Goal: Task Accomplishment & Management: Manage account settings

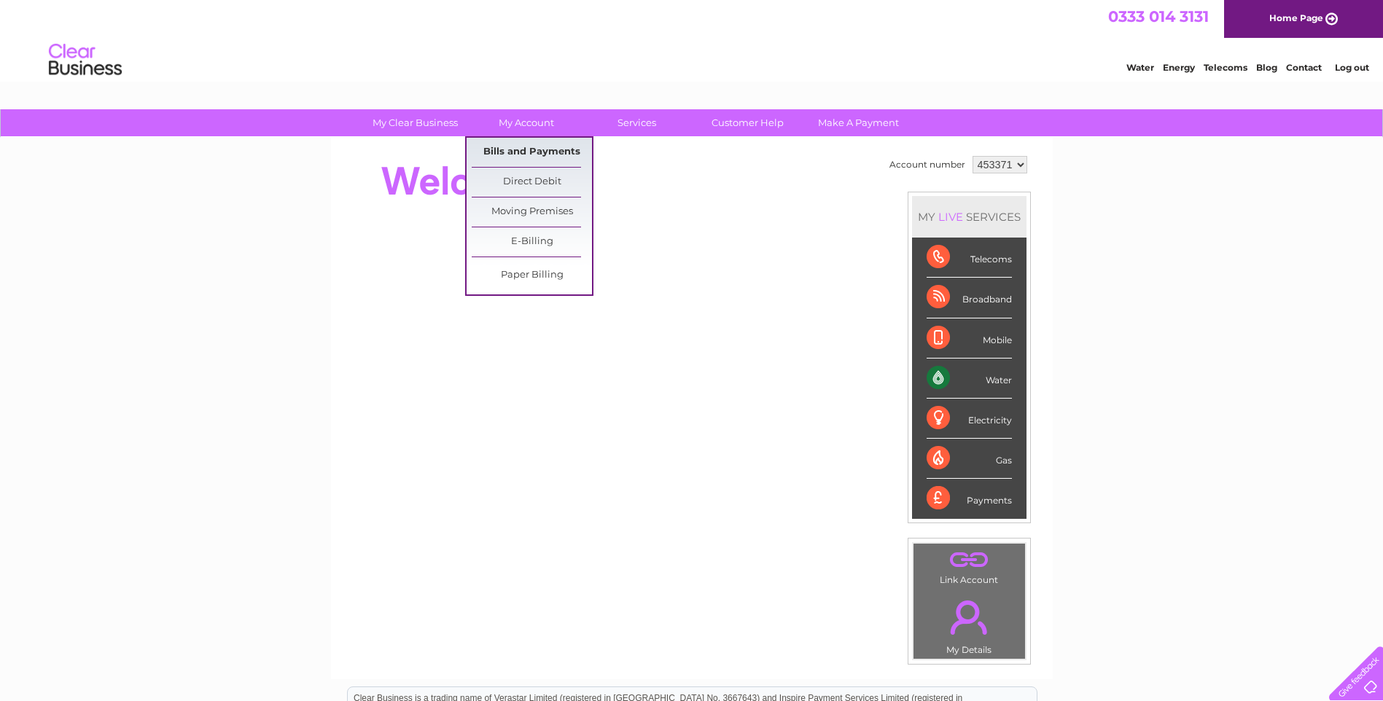
click at [534, 147] on link "Bills and Payments" at bounding box center [532, 152] width 120 height 29
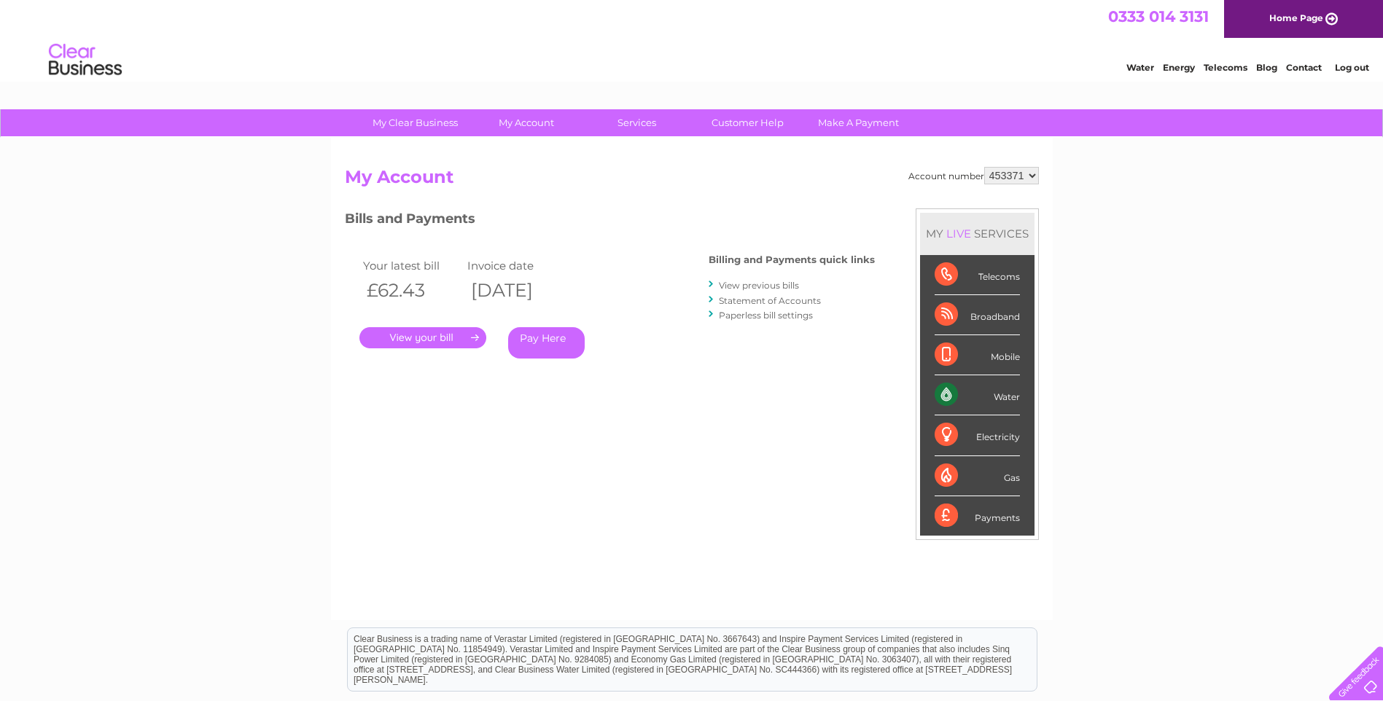
click at [455, 339] on link "." at bounding box center [422, 337] width 127 height 21
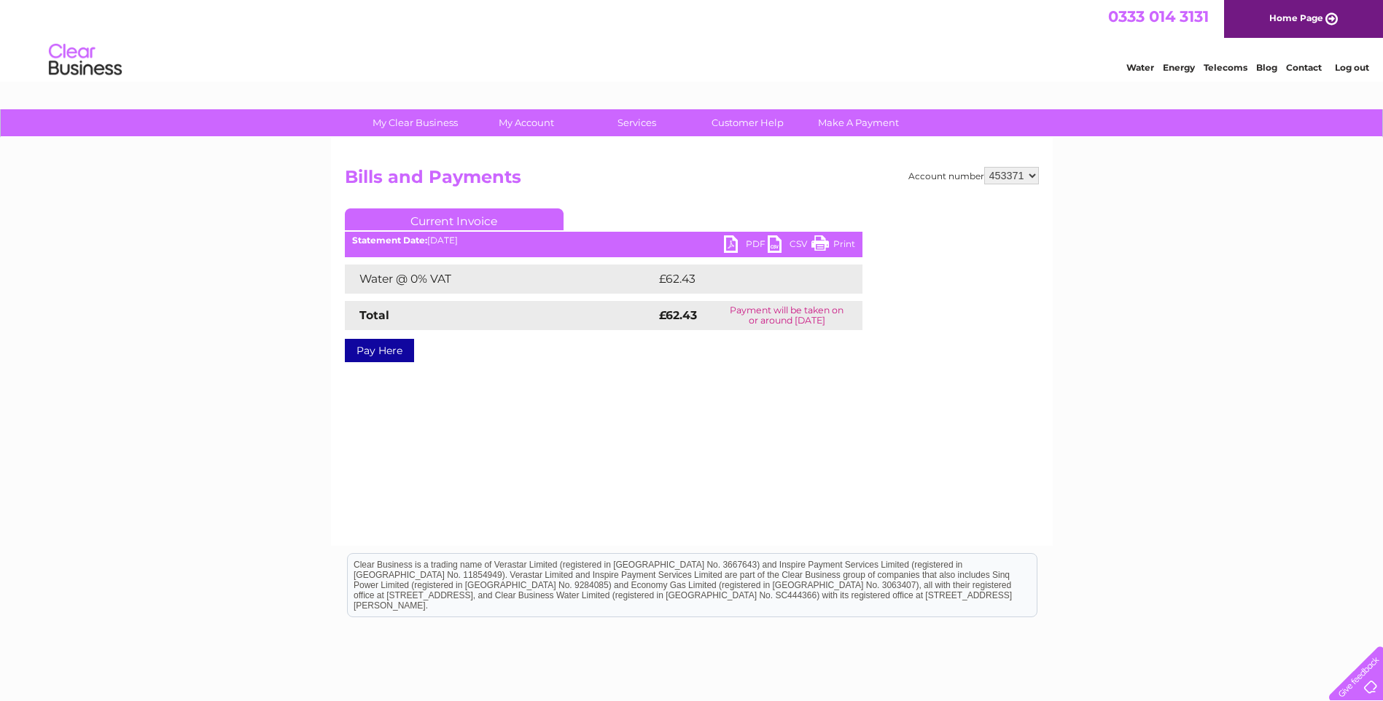
click at [738, 247] on link "PDF" at bounding box center [746, 245] width 44 height 21
